Goal: Navigation & Orientation: Find specific page/section

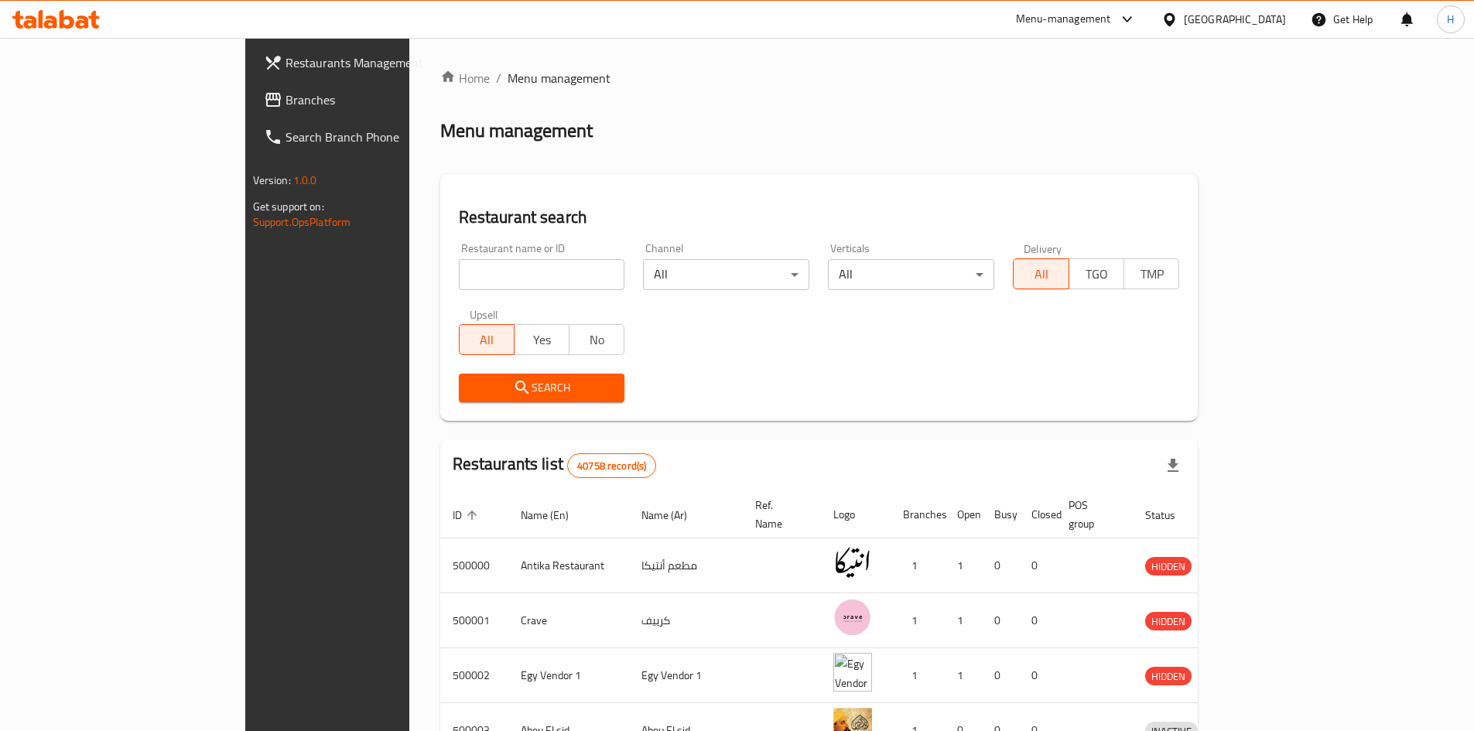
click at [285, 99] on span "Branches" at bounding box center [381, 100] width 193 height 19
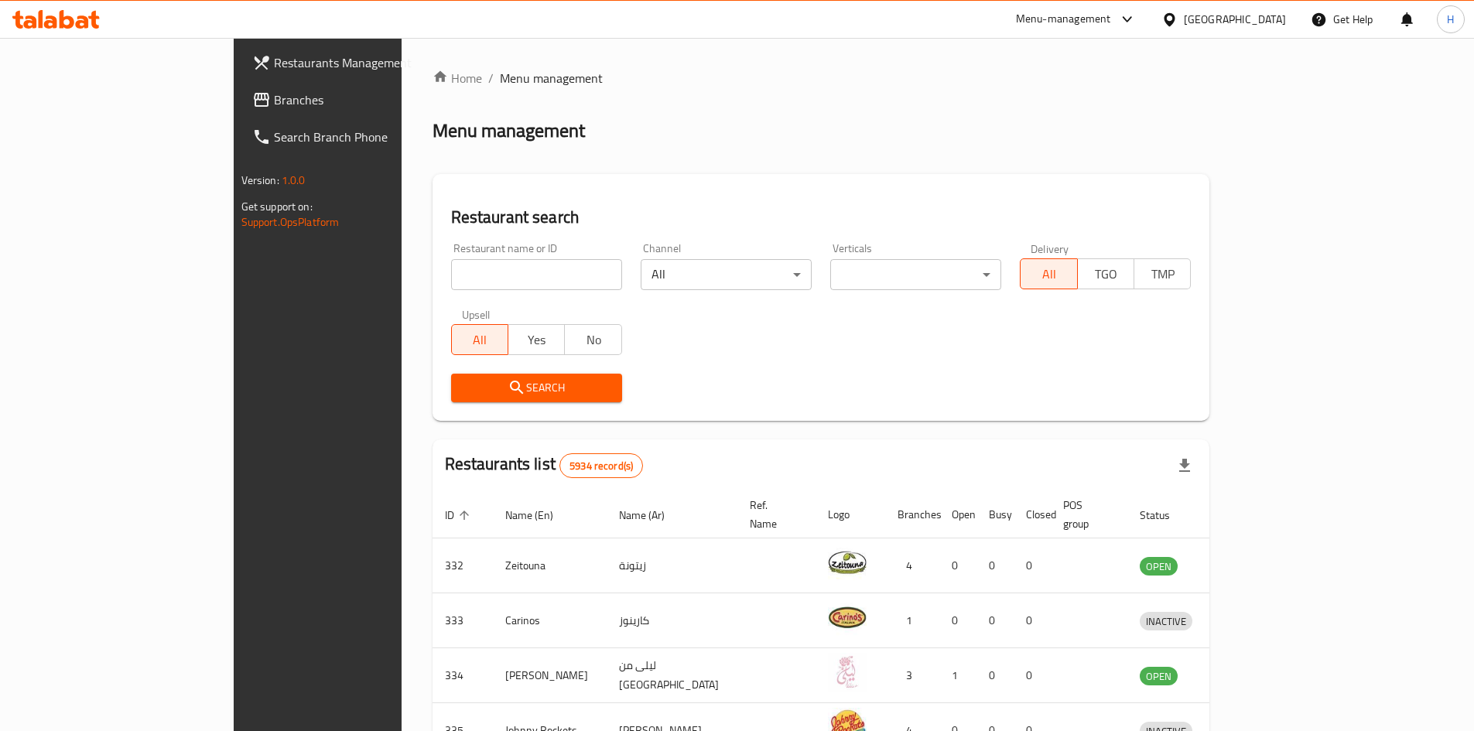
click at [240, 112] on link "Branches" at bounding box center [360, 99] width 240 height 37
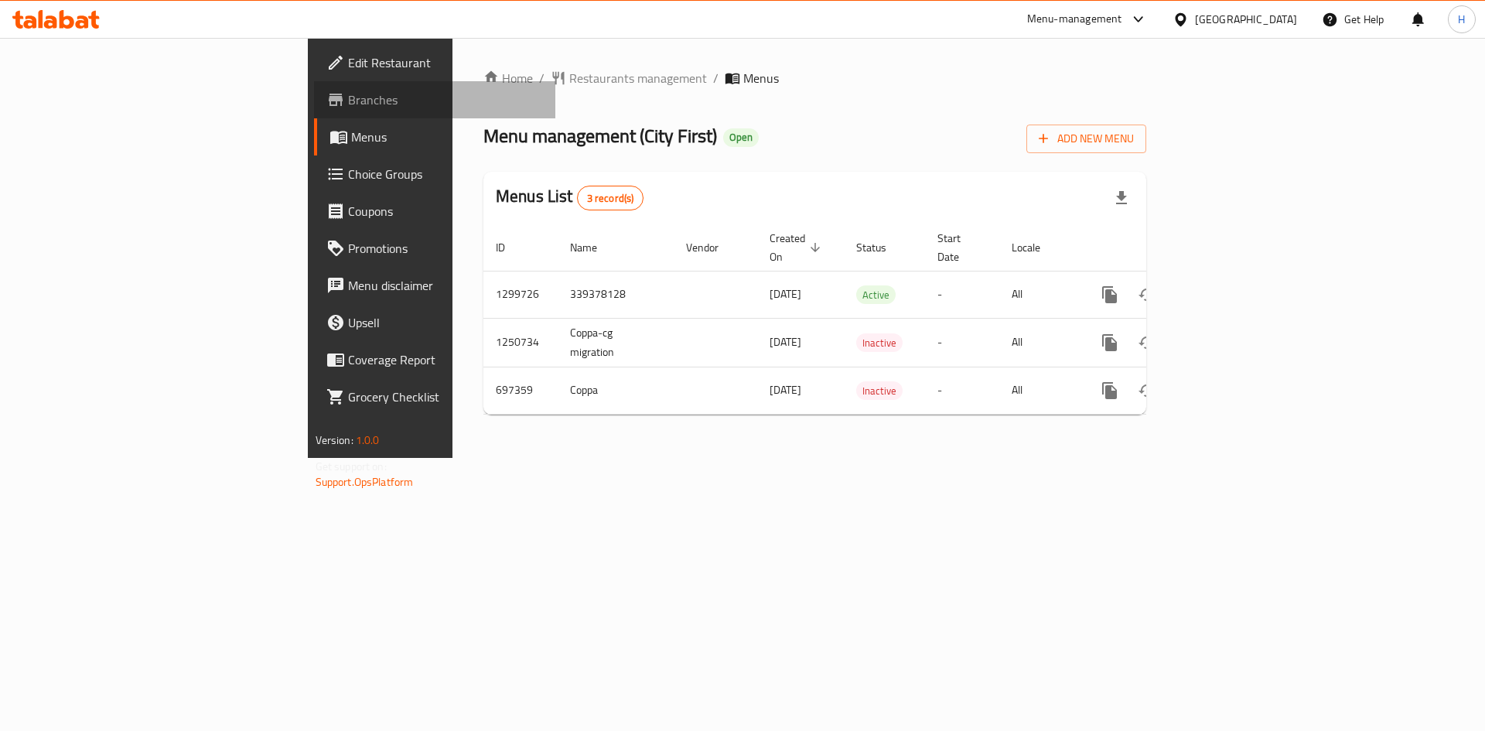
click at [348, 95] on span "Branches" at bounding box center [446, 100] width 196 height 19
